Goal: Download file/media

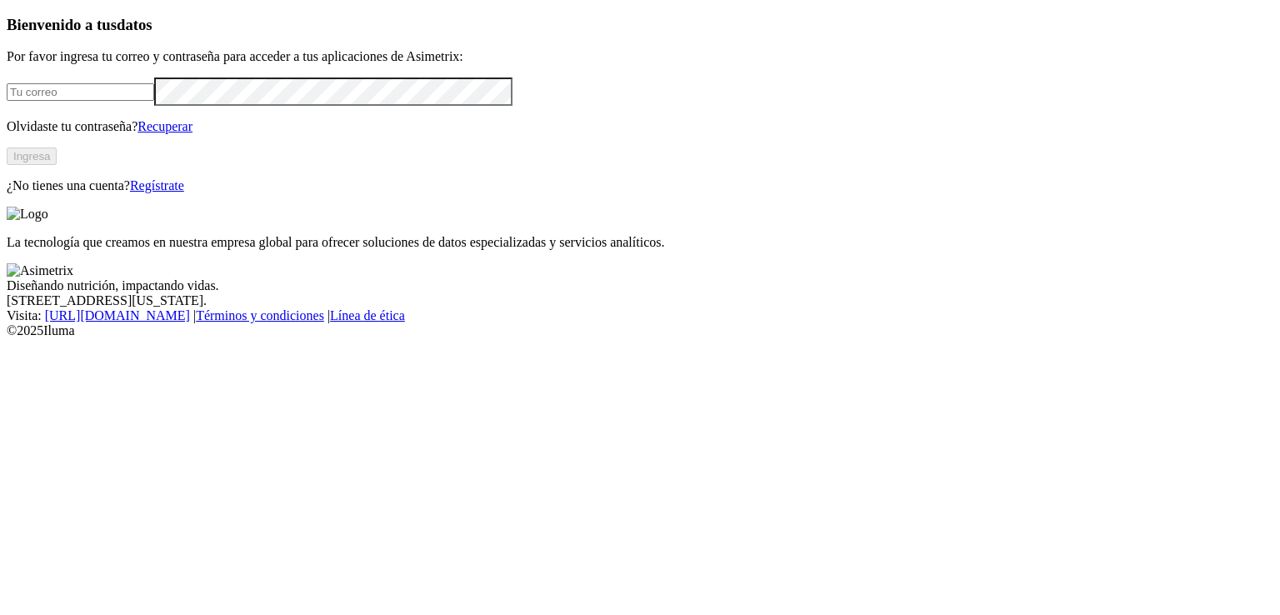
type input "[EMAIL_ADDRESS][PERSON_NAME][DOMAIN_NAME]"
click at [57, 165] on button "Ingresa" at bounding box center [32, 157] width 50 height 18
